Goal: Information Seeking & Learning: Learn about a topic

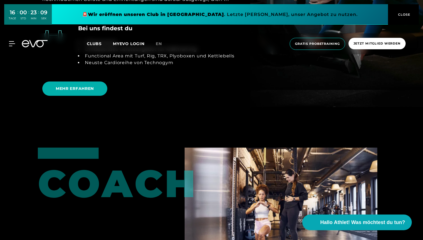
scroll to position [1289, 0]
click at [80, 90] on span "MEHR ERFAHREN" at bounding box center [75, 89] width 38 height 6
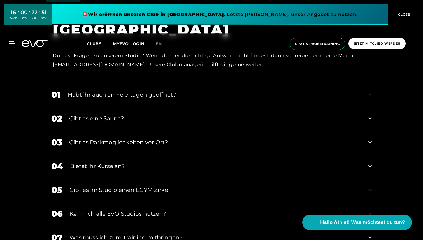
scroll to position [2039, 0]
click at [95, 118] on div "Gibt es eine Sauna?" at bounding box center [215, 118] width 292 height 8
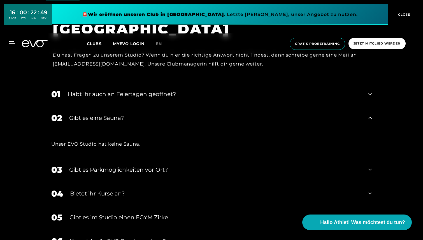
click at [95, 118] on div "Gibt es eine Sauna?" at bounding box center [215, 118] width 292 height 8
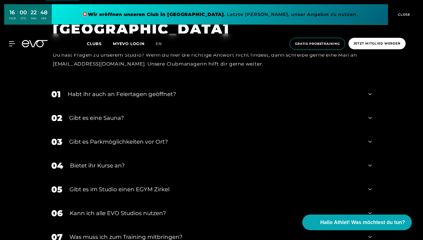
click at [100, 92] on div "Habt ihr auch an Feiertagen geöffnet?" at bounding box center [215, 94] width 294 height 8
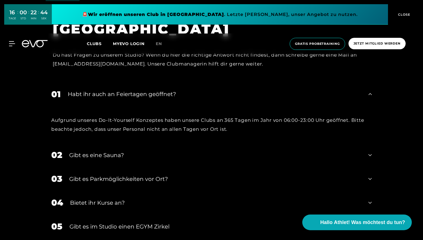
click at [99, 92] on div "Habt ihr auch an Feiertagen geöffnet?" at bounding box center [215, 94] width 294 height 8
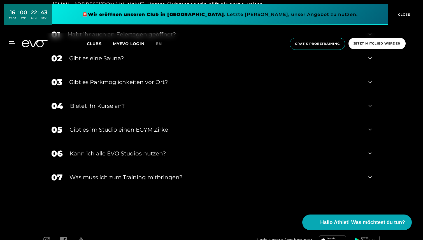
scroll to position [2101, 0]
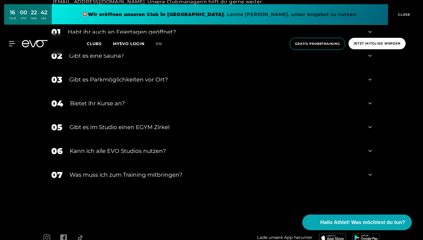
click at [103, 100] on div "Bietet ihr Kurse an?" at bounding box center [215, 103] width 291 height 8
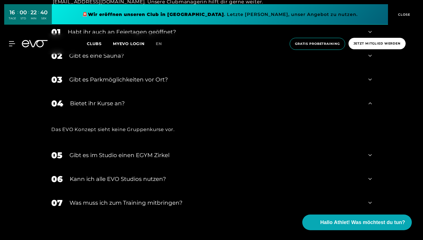
click at [103, 104] on div "Bietet ihr Kurse an?" at bounding box center [215, 103] width 291 height 8
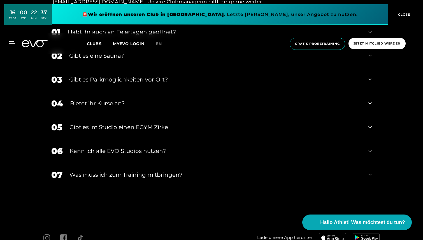
click at [107, 132] on div "05 Gibt es im Studio einen EGYM Zirkel" at bounding box center [212, 127] width 332 height 24
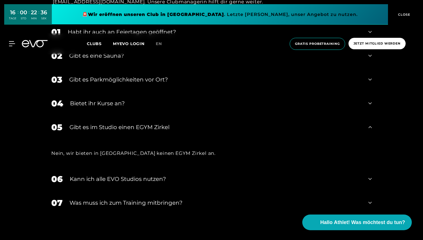
click at [107, 132] on div "05 Gibt es im Studio einen EGYM Zirkel" at bounding box center [212, 127] width 332 height 24
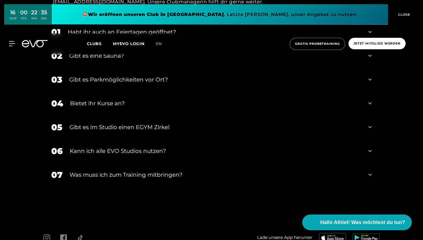
click at [104, 152] on div "Kann ich alle EVO Studios nutzen?" at bounding box center [216, 151] width 292 height 8
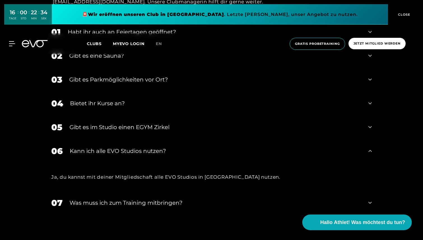
click at [104, 152] on div "Kann ich alle EVO Studios nutzen?" at bounding box center [216, 151] width 292 height 8
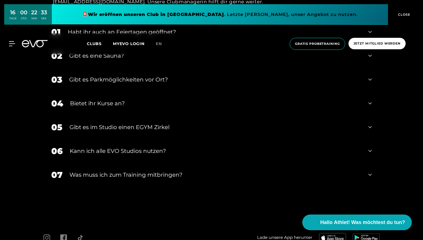
click at [109, 173] on div "Was muss ich zum Training mitbringen?" at bounding box center [215, 175] width 292 height 8
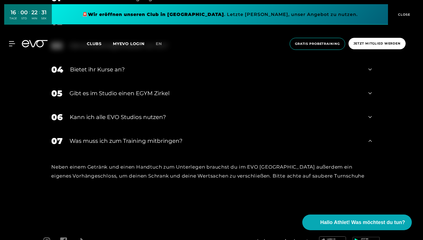
scroll to position [2140, 0]
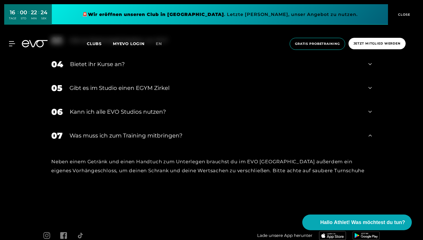
click at [120, 134] on div "Was muss ich zum Training mitbringen?" at bounding box center [215, 135] width 292 height 8
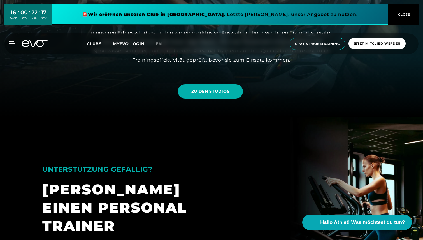
scroll to position [121, 0]
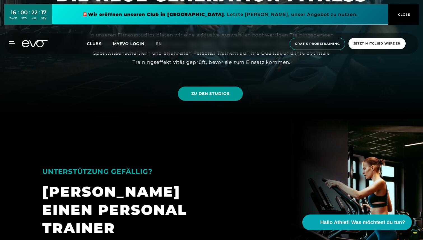
click at [201, 97] on span "ZU DEN STUDIOS" at bounding box center [210, 94] width 65 height 14
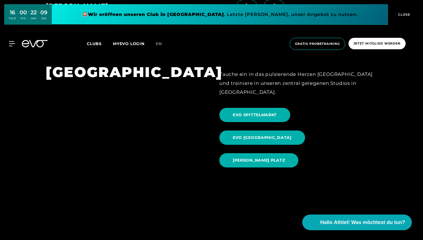
scroll to position [570, 0]
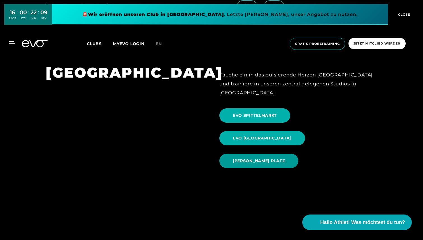
click at [269, 158] on span "EVO ROSENTHALER PLATZ" at bounding box center [259, 161] width 52 height 6
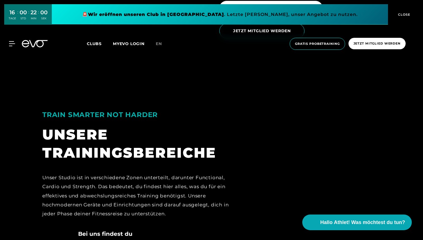
scroll to position [1084, 0]
